Goal: Transaction & Acquisition: Purchase product/service

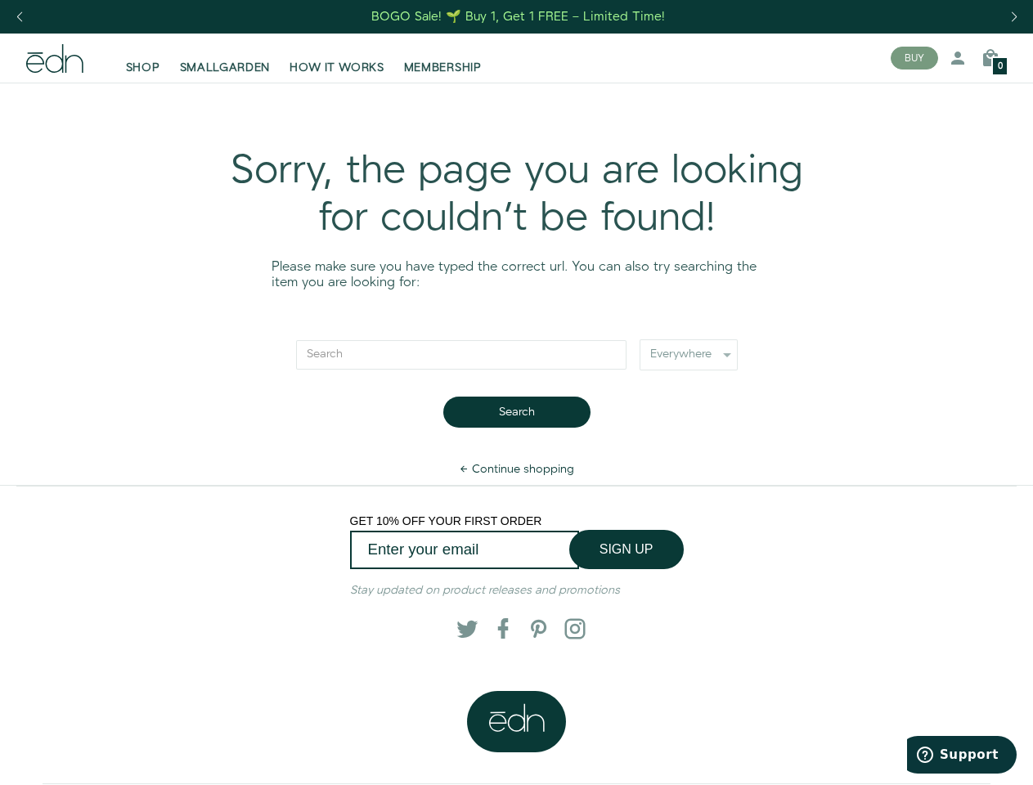
click at [1014, 17] on div "Next slide" at bounding box center [1014, 17] width 22 height 36
click at [19, 17] on div "Previous slide" at bounding box center [19, 17] width 22 height 36
click at [915, 58] on button "BUY" at bounding box center [914, 58] width 47 height 23
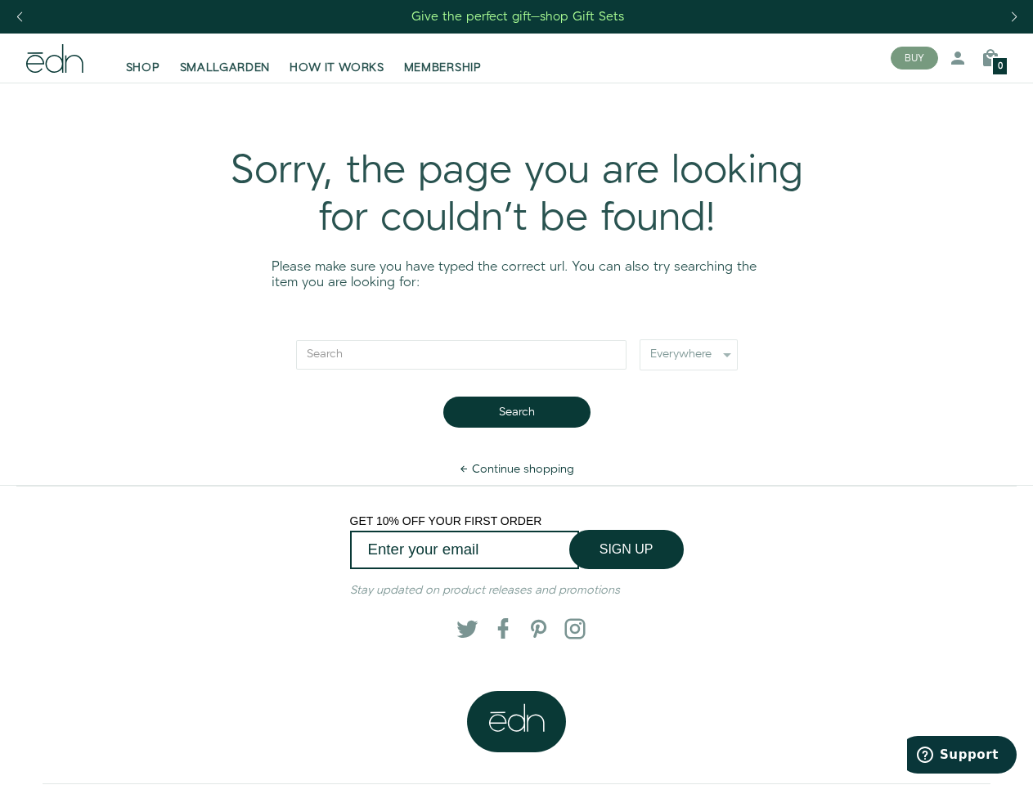
click at [958, 58] on icon at bounding box center [958, 58] width 20 height 20
click at [991, 58] on icon at bounding box center [991, 58] width 20 height 20
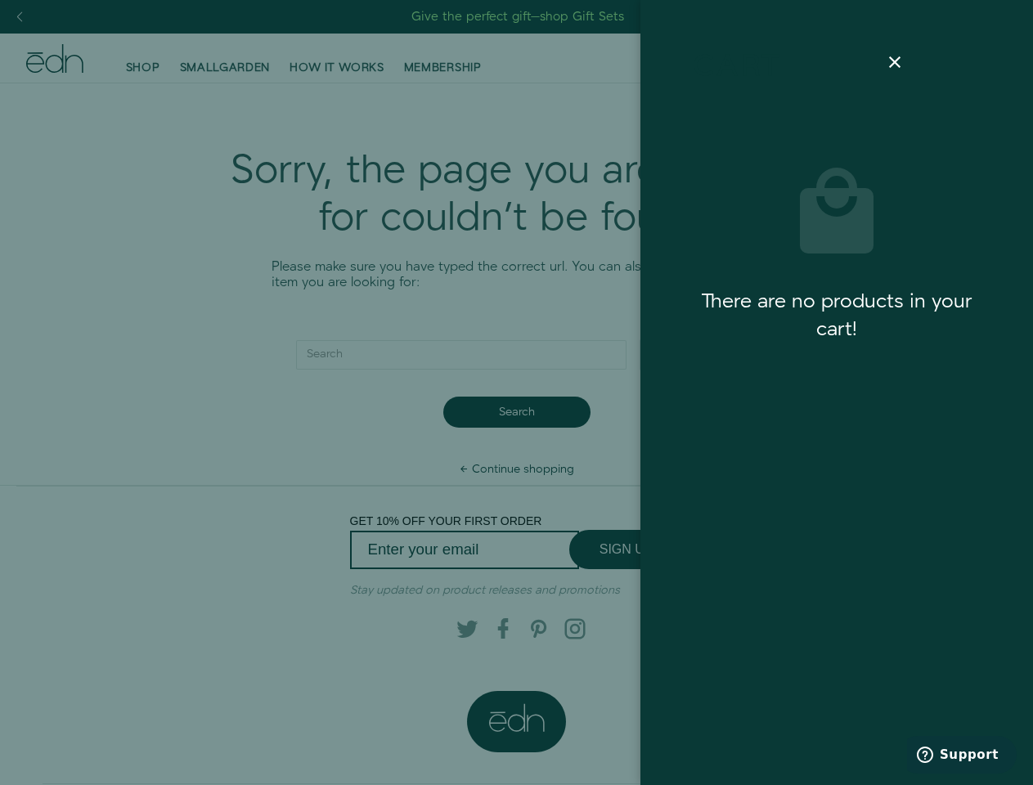
click at [991, 58] on div at bounding box center [516, 392] width 1033 height 785
click at [516, 412] on div at bounding box center [516, 392] width 1033 height 785
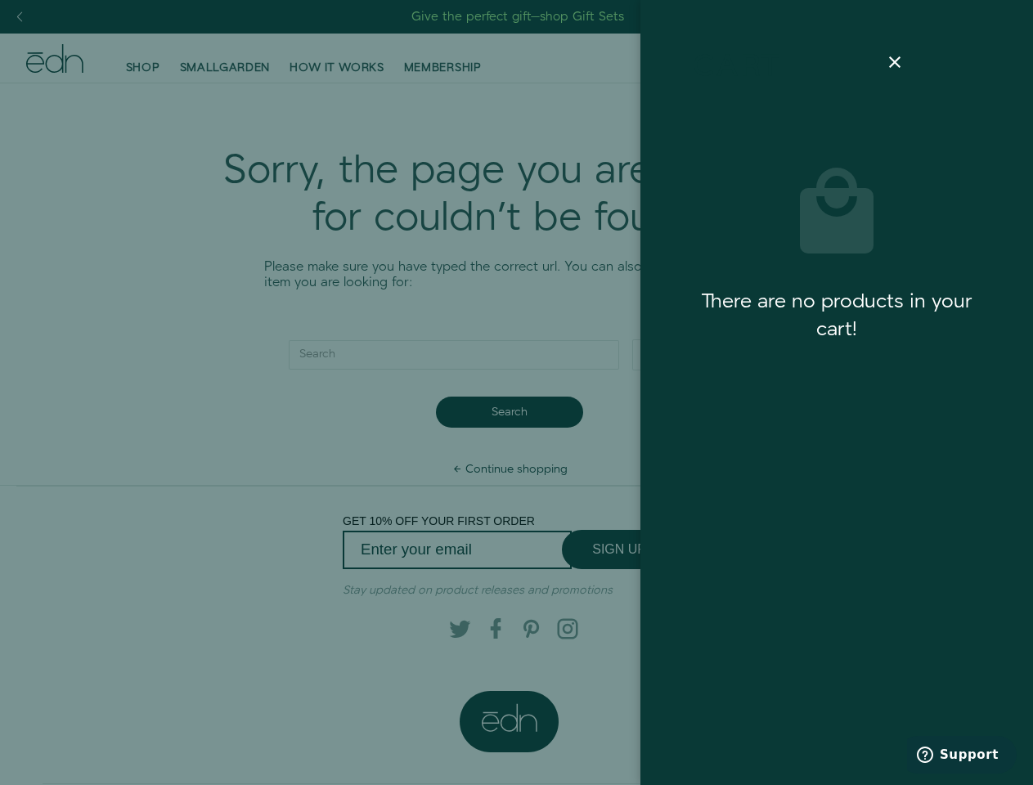
click at [627, 550] on div at bounding box center [516, 392] width 1033 height 785
